Goal: Task Accomplishment & Management: Manage account settings

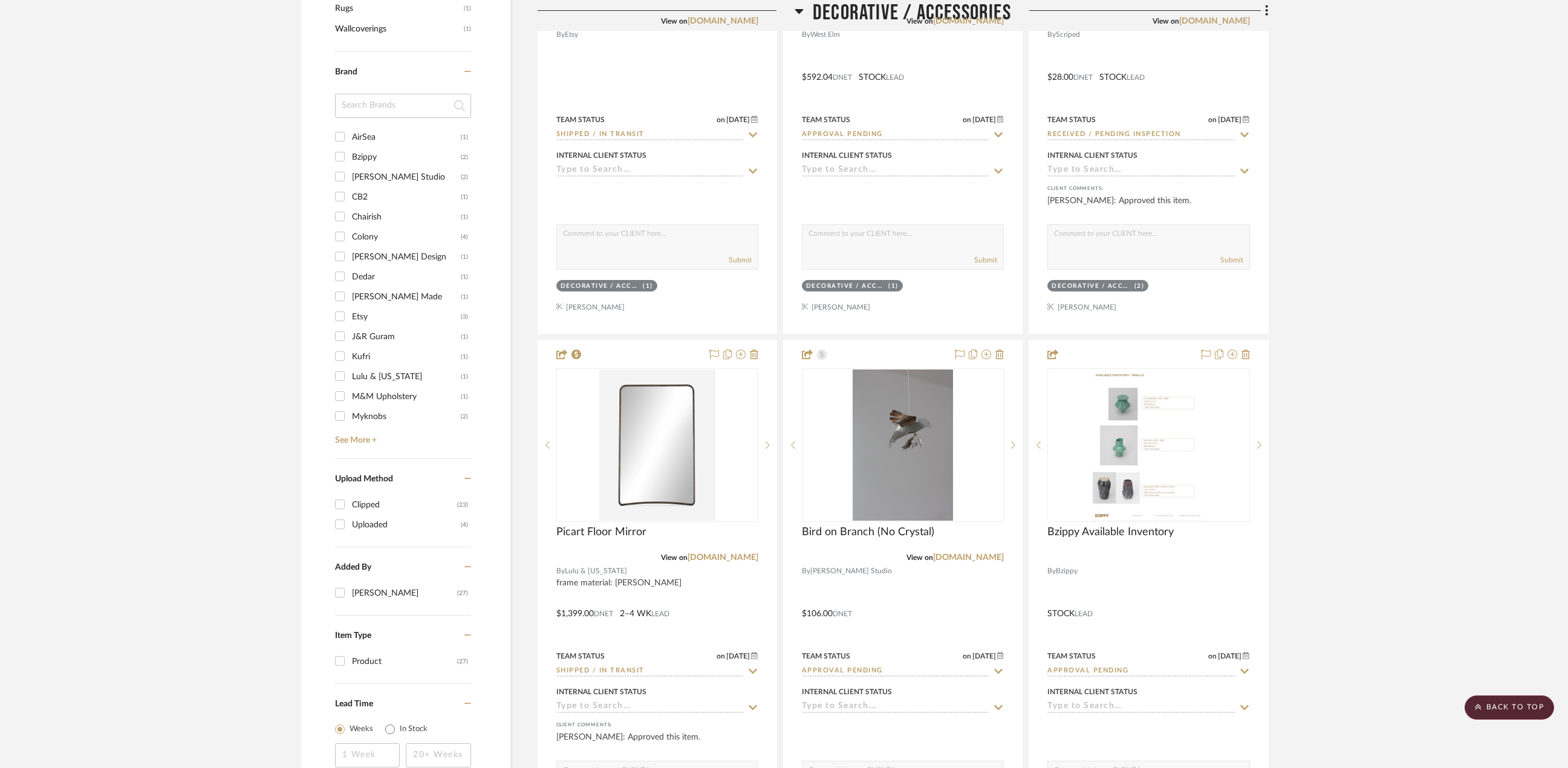
scroll to position [847, 0]
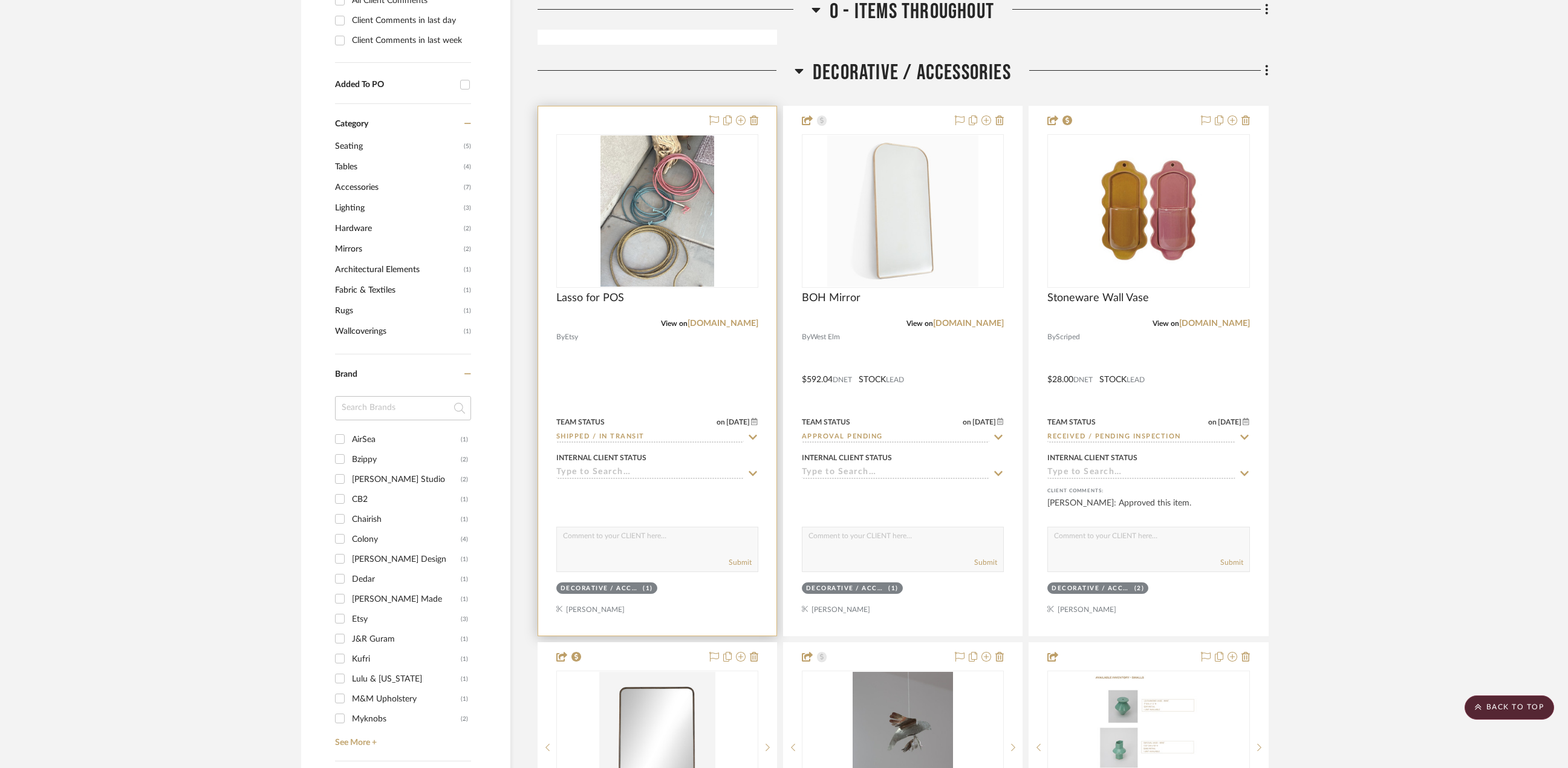
click at [662, 359] on div at bounding box center [657, 371] width 238 height 529
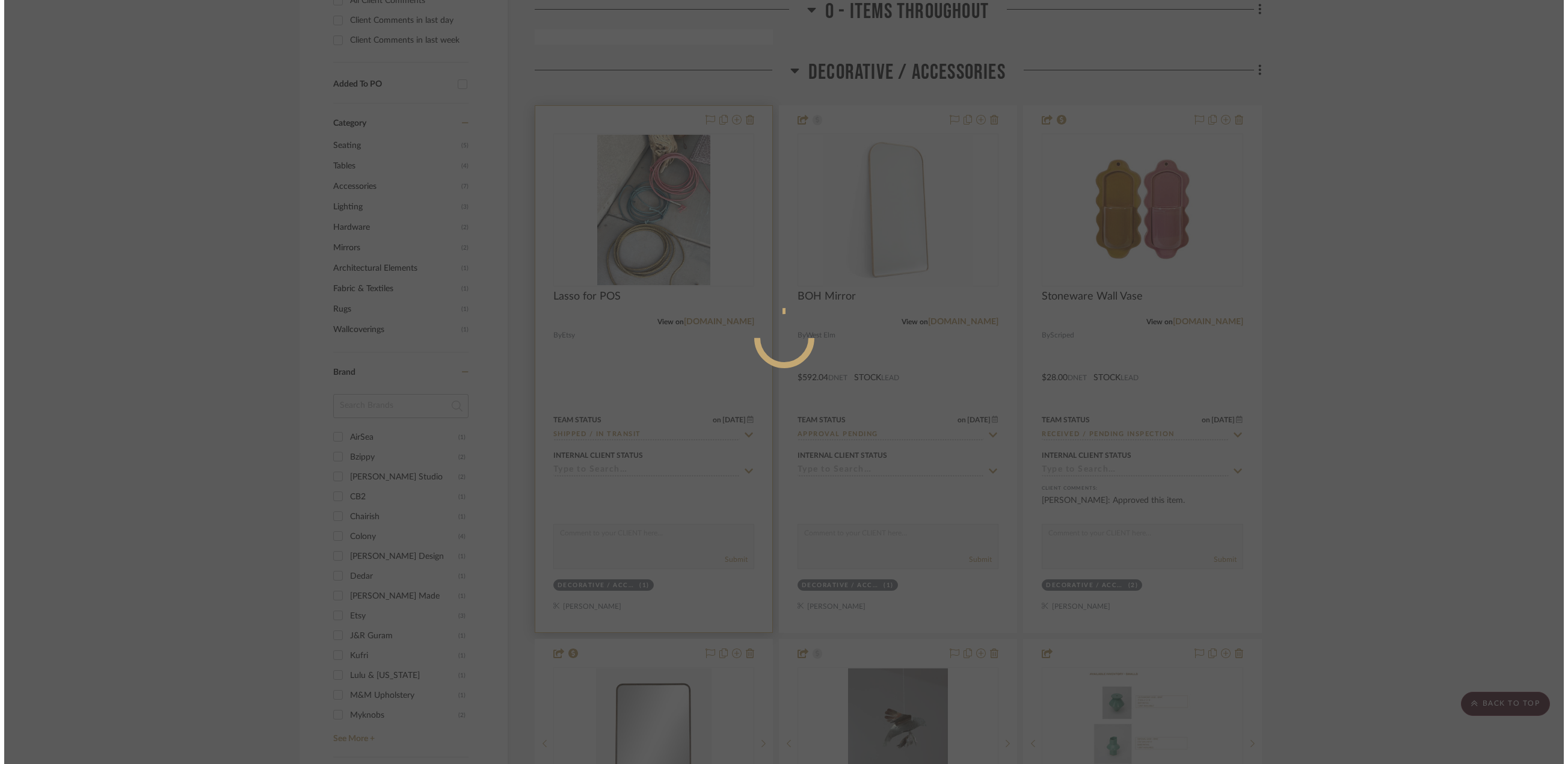
scroll to position [0, 0]
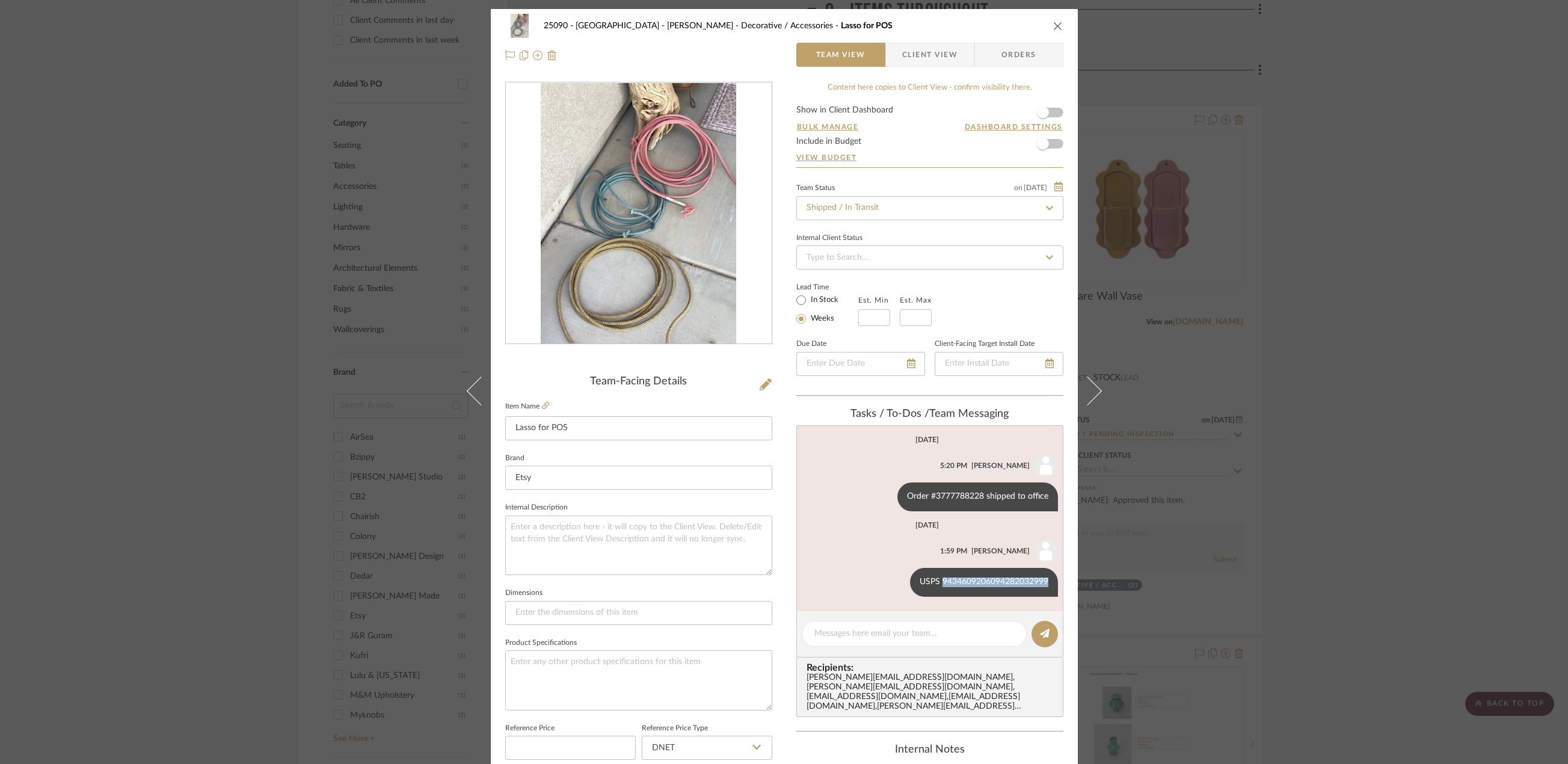
drag, startPoint x: 938, startPoint y: 584, endPoint x: 1064, endPoint y: 579, distance: 126.1
click at [1064, 579] on div "25090 - Bowie House - [PERSON_NAME] Decorative / Accessories Lasso for POS Team…" at bounding box center [784, 565] width 587 height 1111
copy div "9434609206094282032999"
click at [1322, 328] on div "25090 - Bowie House - [PERSON_NAME] Decorative / Accessories Lasso for POS Team…" at bounding box center [784, 382] width 1568 height 764
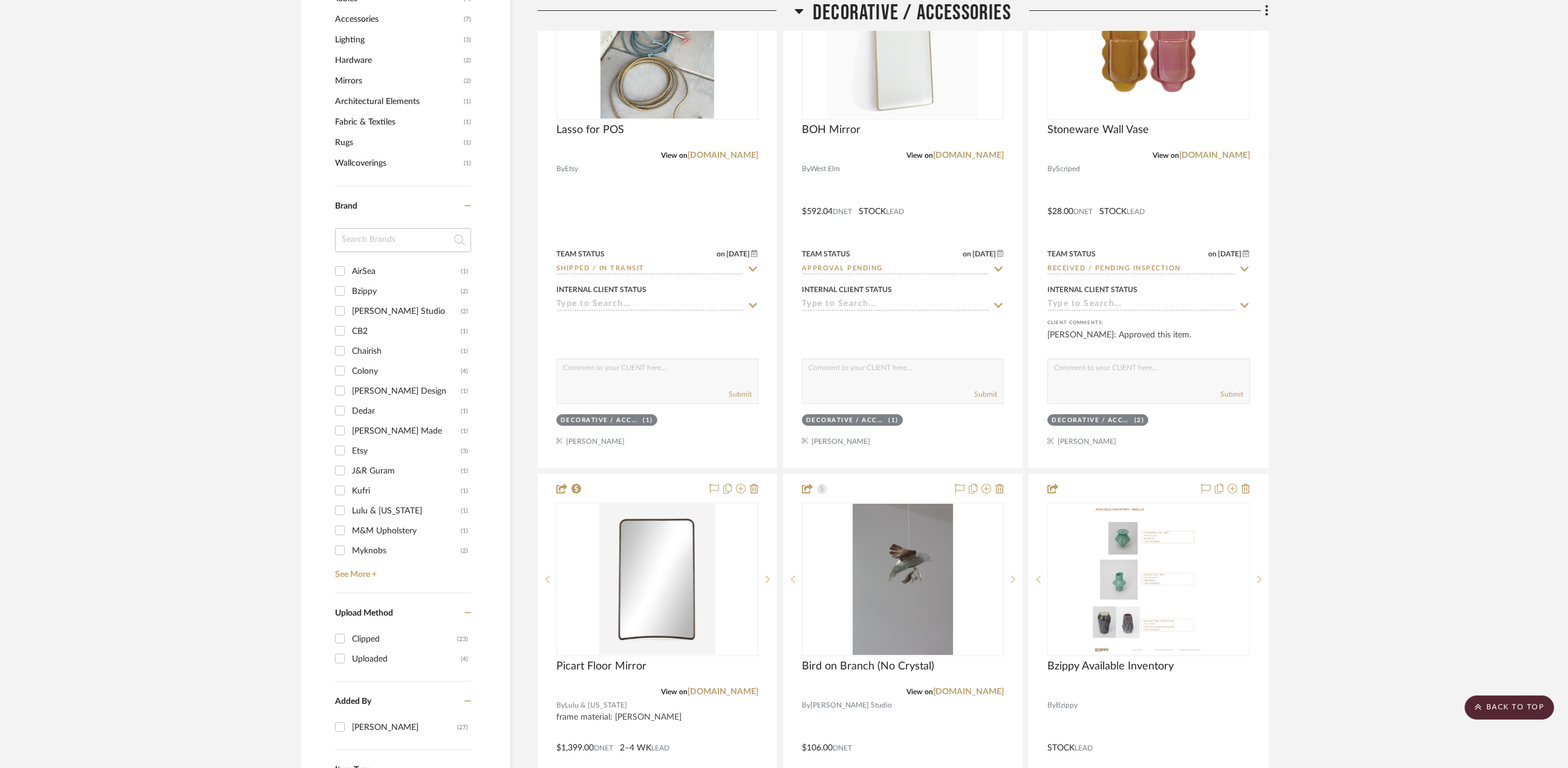
scroll to position [1391, 0]
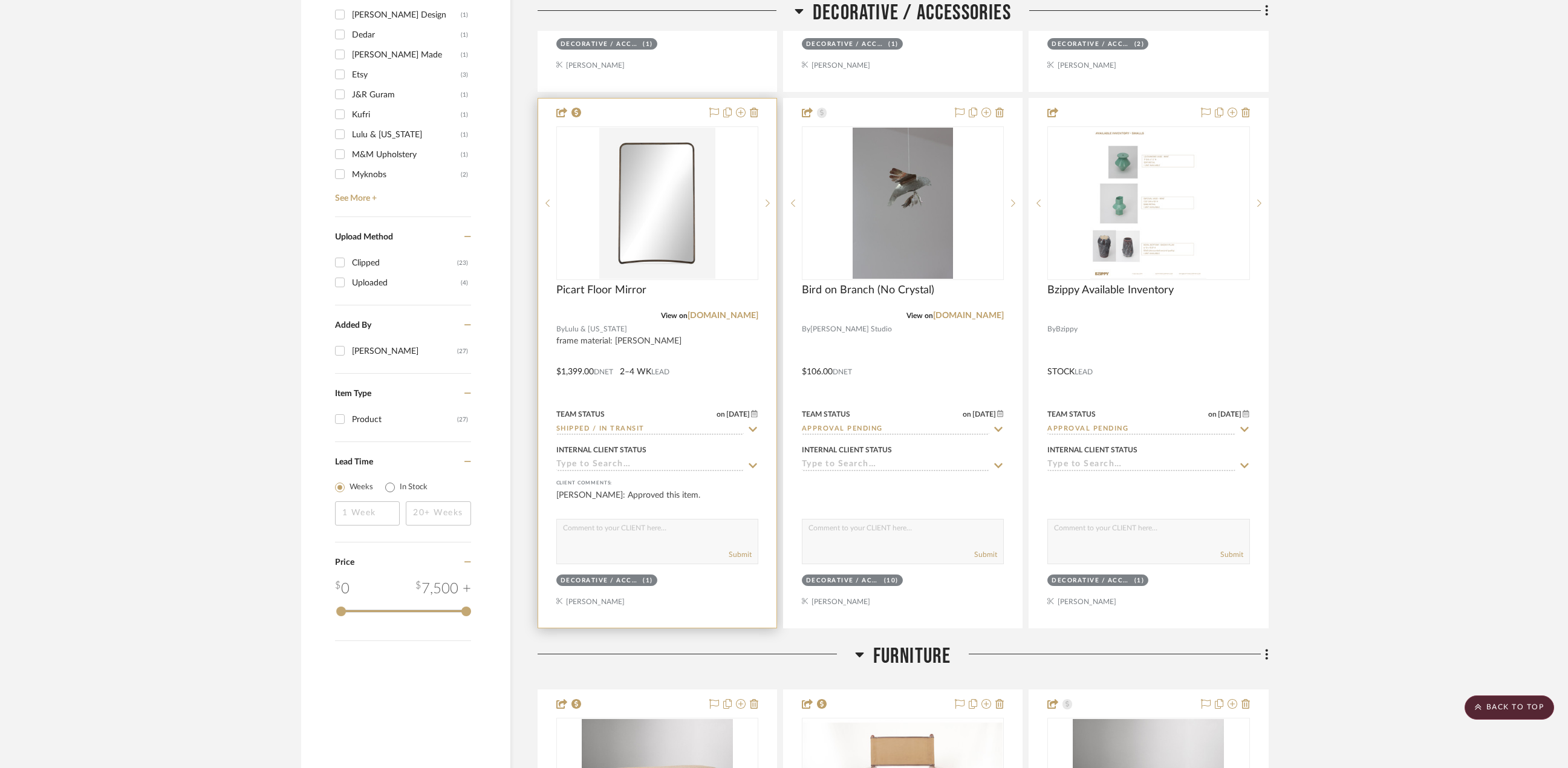
click at [724, 334] on div at bounding box center [657, 363] width 238 height 529
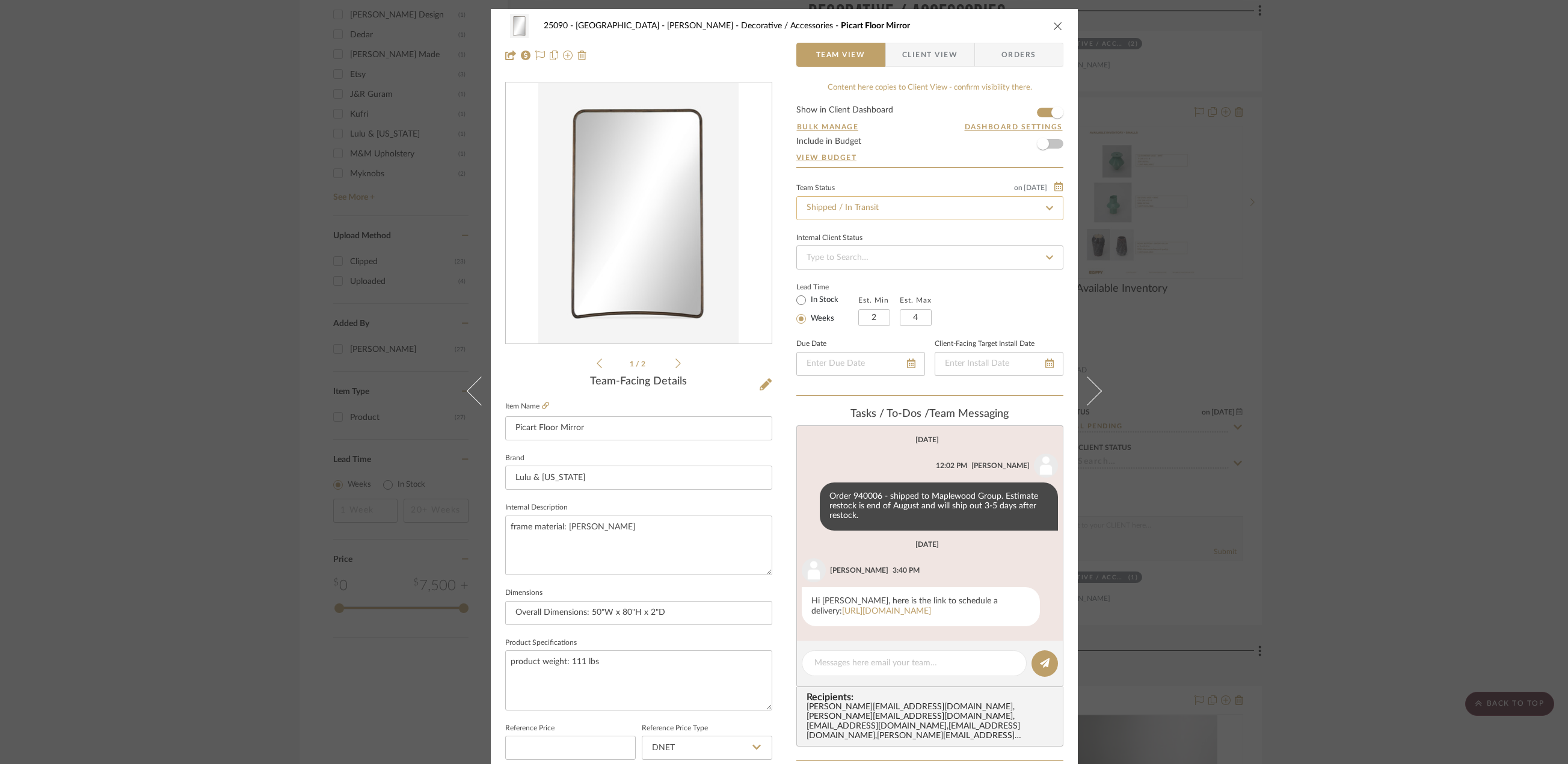
click at [843, 211] on input "Shipped / In Transit" at bounding box center [930, 208] width 267 height 24
type input "inst"
click at [907, 307] on div "Installation Scheduled" at bounding box center [925, 302] width 266 height 31
type input "[DATE]"
type input "Installation Scheduled"
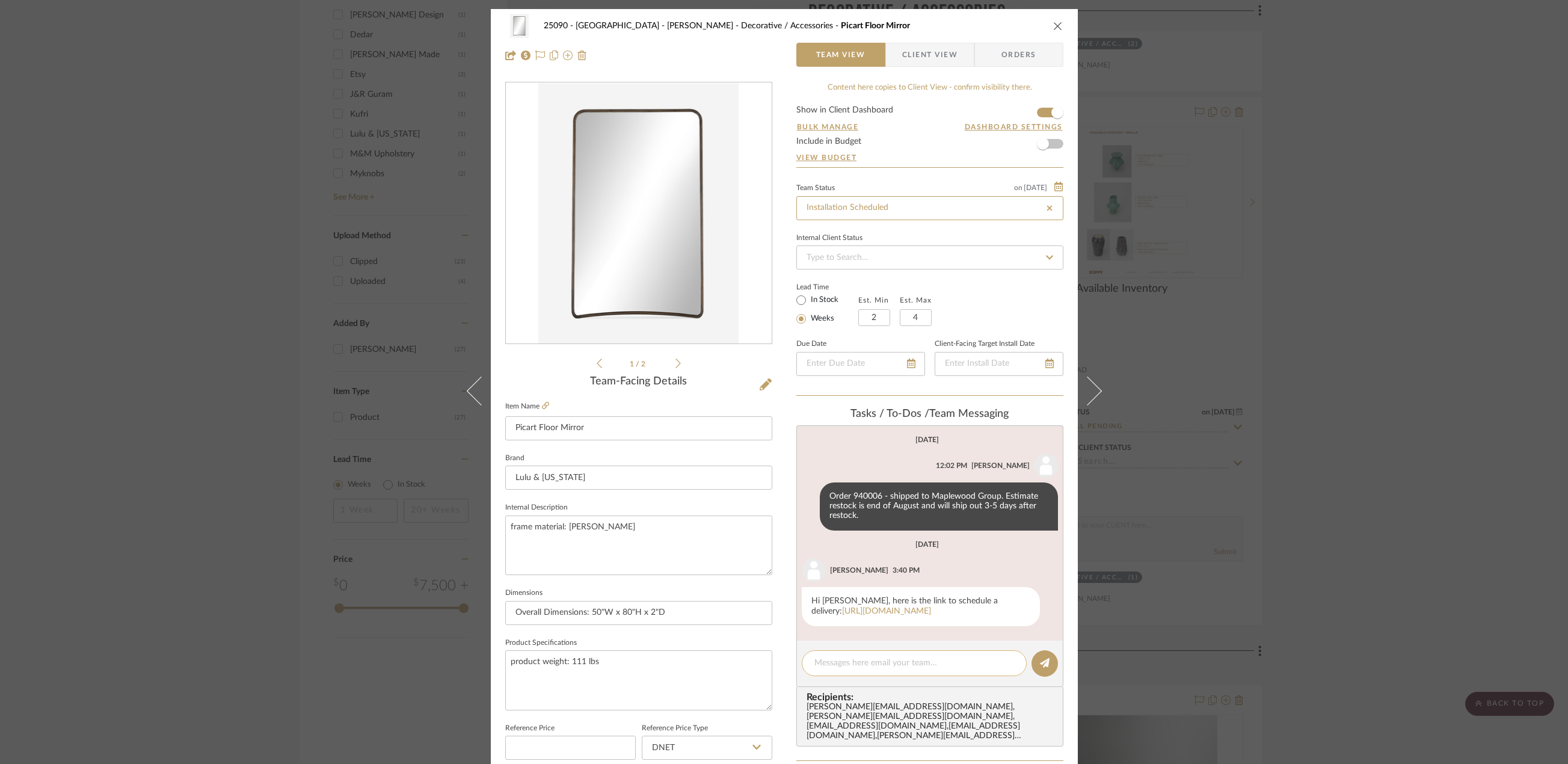
type input "[DATE]"
type input "Installation Scheduled"
click at [1045, 210] on icon at bounding box center [1050, 208] width 11 height 9
type input "shi"
click at [890, 362] on div "Shipped / In Transit" at bounding box center [925, 363] width 266 height 31
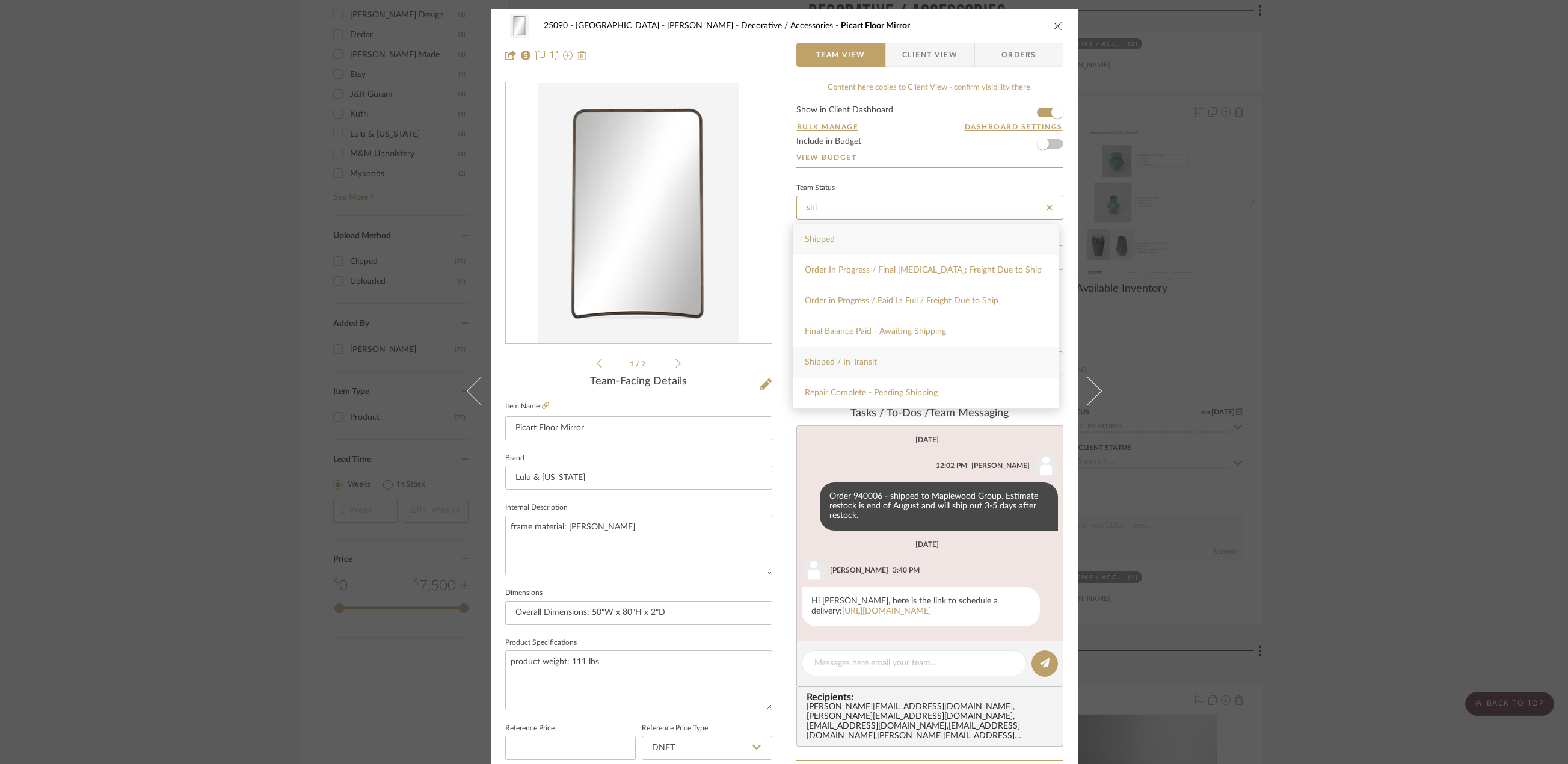
type input "[DATE]"
type input "Shipped / In Transit"
click at [858, 666] on div at bounding box center [914, 663] width 225 height 26
click at [856, 669] on textarea at bounding box center [914, 663] width 200 height 12
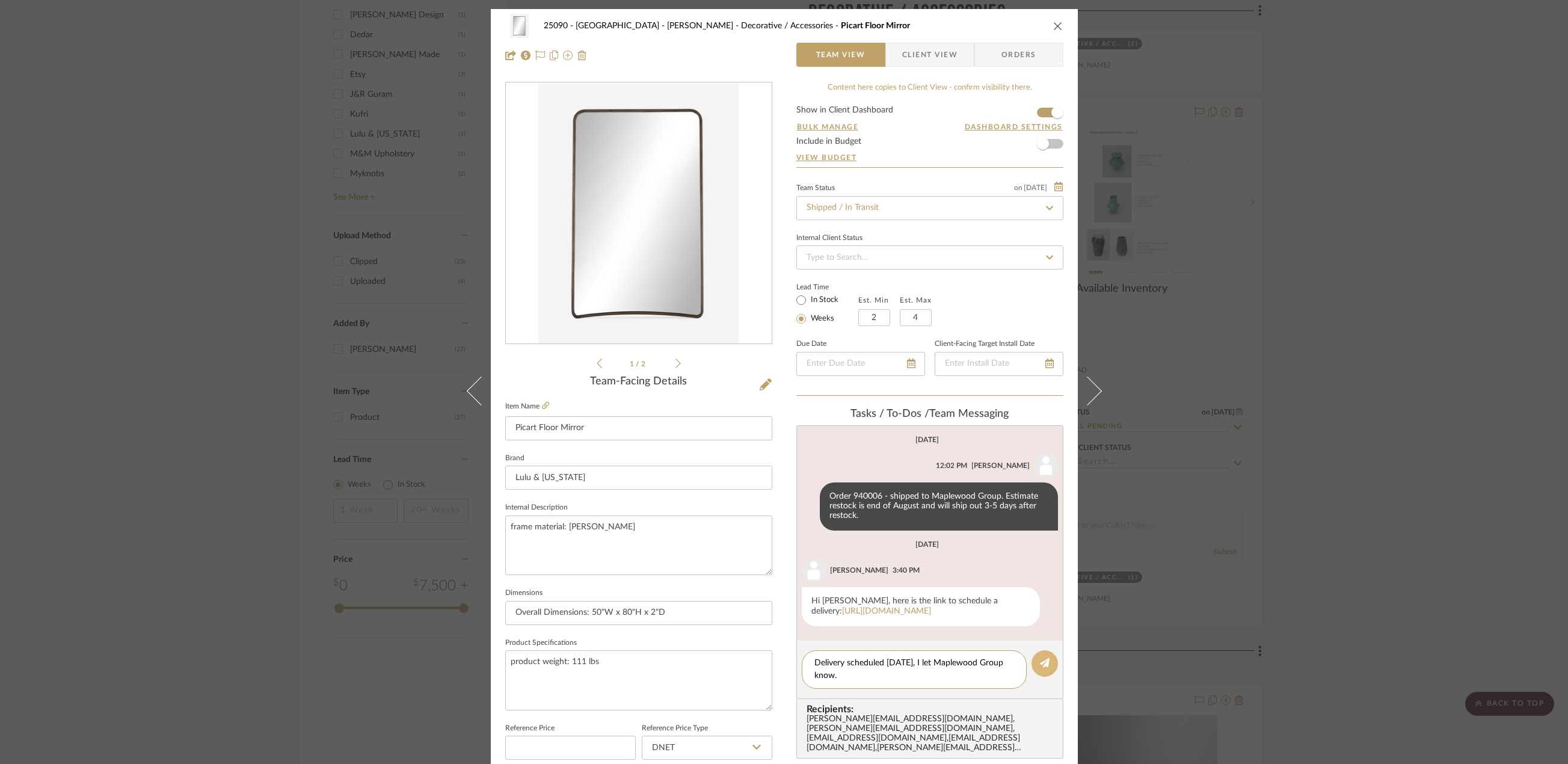
type textarea "Delivery scheduled [DATE], I let Maplewood Group know."
click at [1034, 672] on button at bounding box center [1045, 664] width 26 height 26
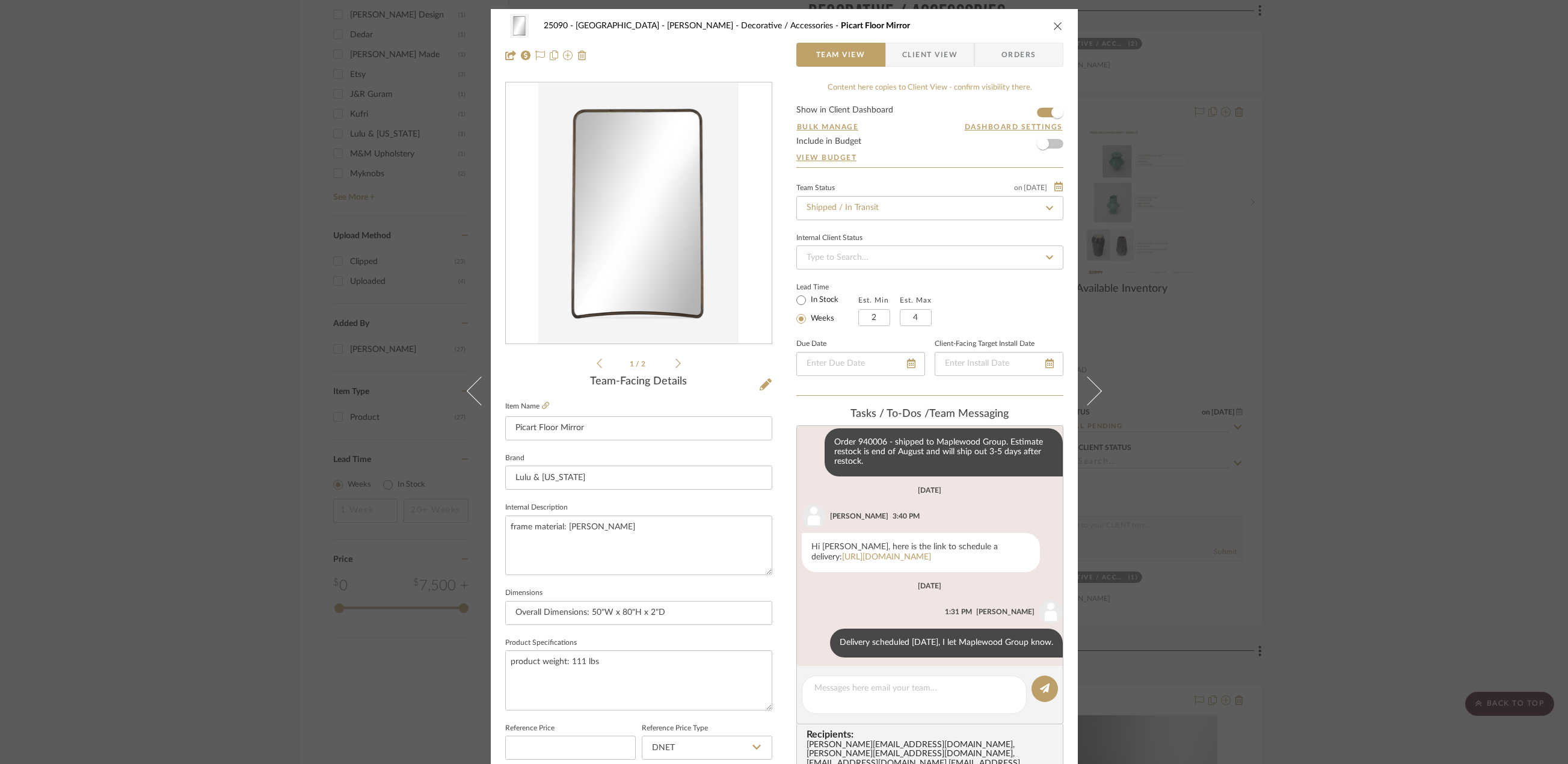
scroll to position [80, 0]
